Goal: Task Accomplishment & Management: Manage account settings

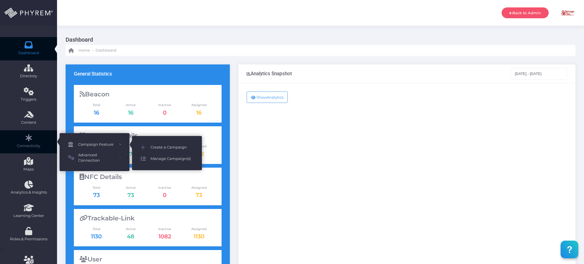
click at [171, 157] on span "Manage Campaign(s)" at bounding box center [172, 158] width 43 height 7
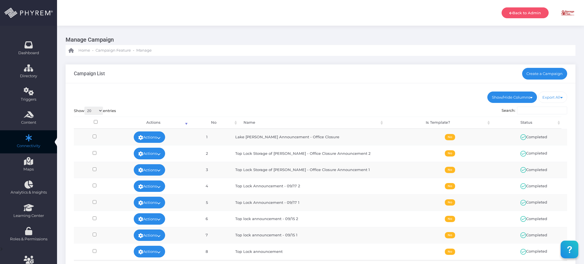
click at [538, 110] on input "Search:" at bounding box center [542, 111] width 50 height 8
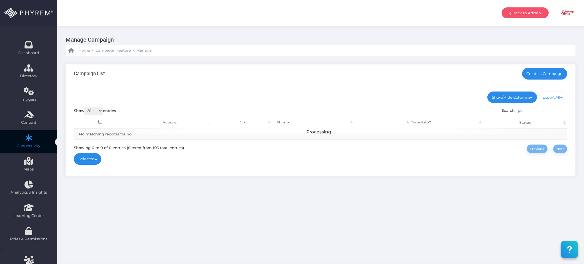
type input "p"
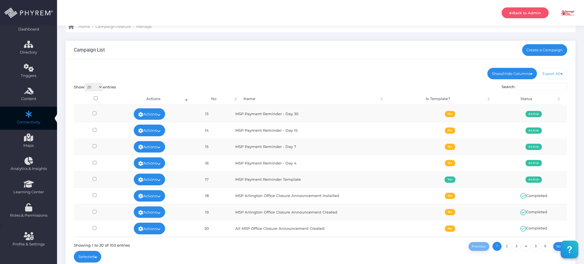
scroll to position [66, 0]
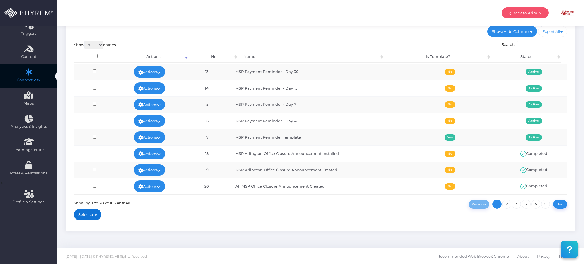
click at [89, 213] on link "Selected" at bounding box center [88, 214] width 28 height 11
click at [190, 219] on div "Show/Hide Columns No Name Is Template? Status DONE" at bounding box center [321, 124] width 510 height 214
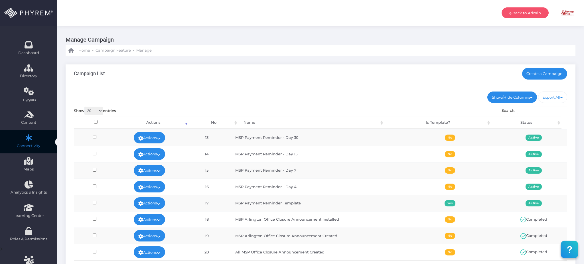
scroll to position [196, 0]
click at [536, 113] on input "Search:" at bounding box center [542, 111] width 50 height 8
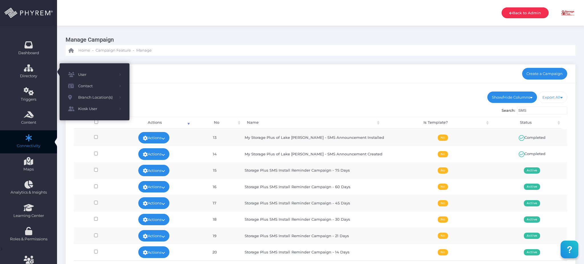
type input "SMS"
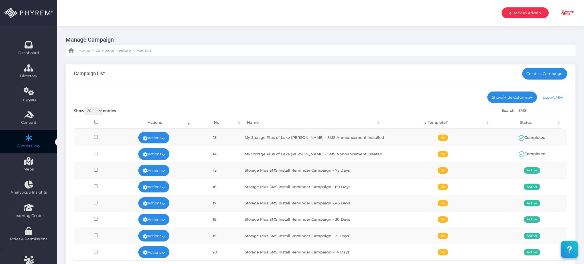
click at [517, 15] on link "Back to Admin" at bounding box center [525, 12] width 47 height 11
